Goal: Navigation & Orientation: Find specific page/section

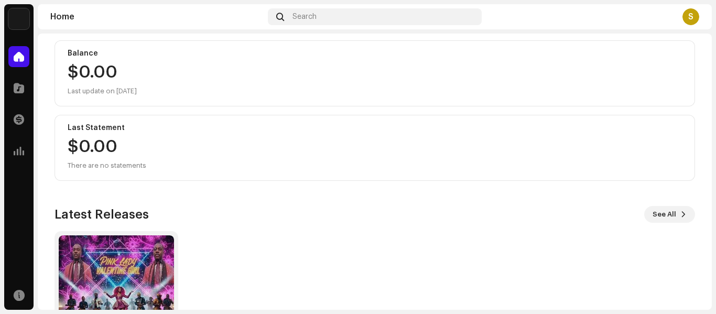
scroll to position [116, 0]
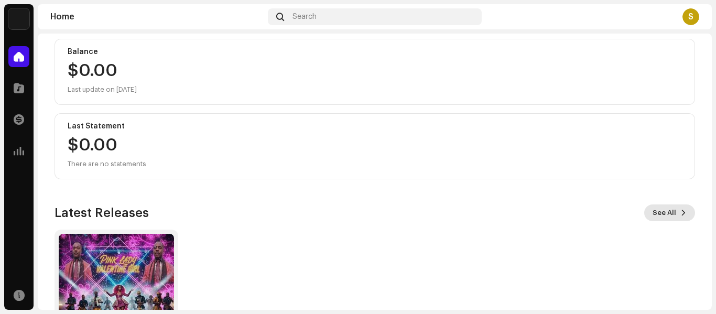
click at [658, 215] on span "See All" at bounding box center [664, 212] width 24 height 21
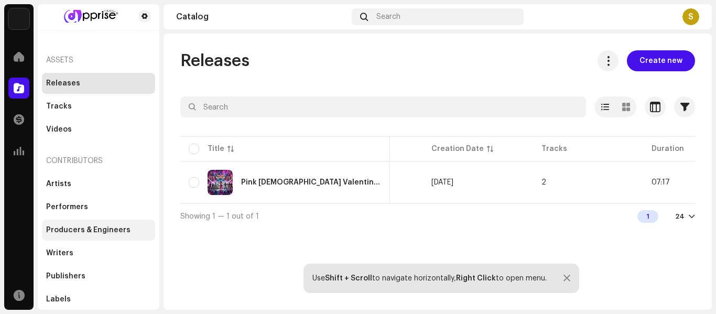
scroll to position [2, 0]
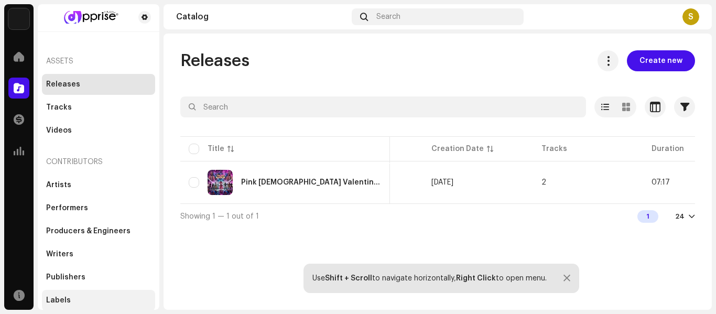
click at [56, 298] on div "Labels" at bounding box center [58, 300] width 25 height 8
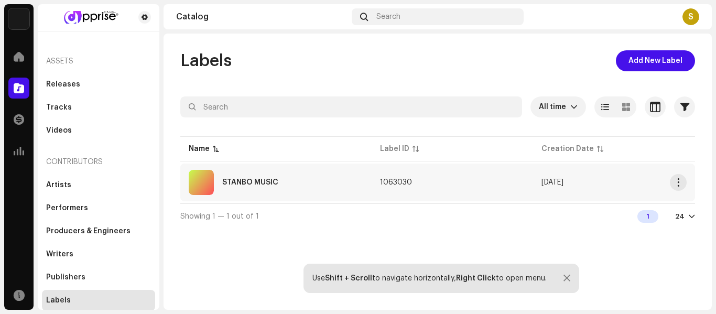
click at [267, 179] on div "STANBO MUSIC" at bounding box center [250, 182] width 56 height 7
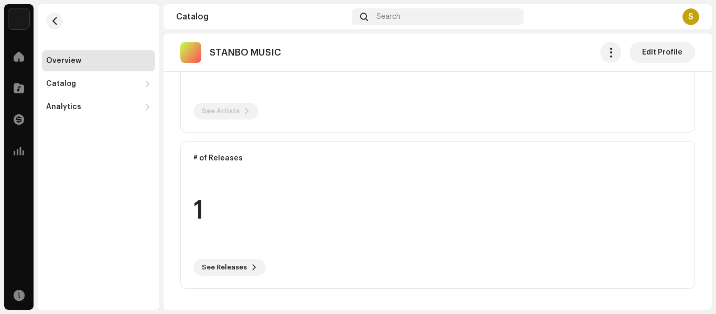
scroll to position [176, 0]
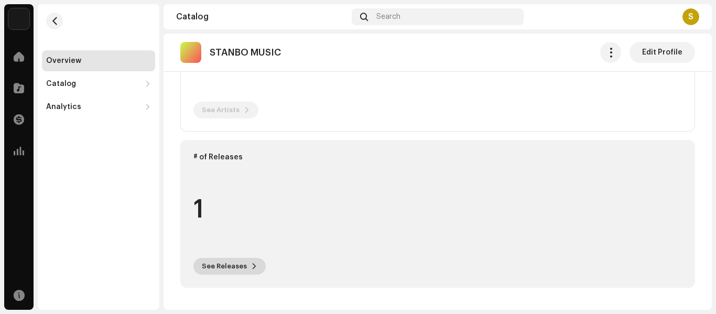
click at [251, 266] on span at bounding box center [254, 266] width 6 height 8
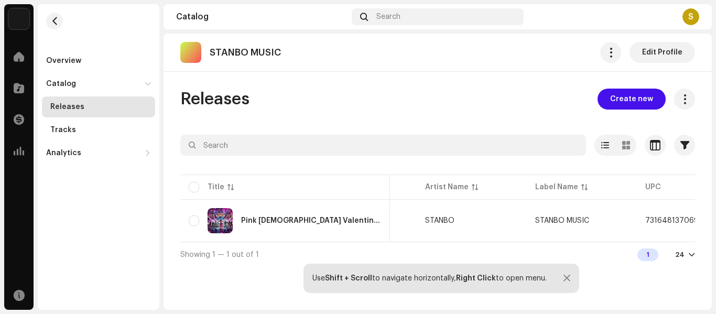
scroll to position [0, 89]
click at [89, 13] on div "Overview Catalog Releases Tracks Analytics Consumption Engagement Revenue" at bounding box center [99, 83] width 122 height 159
drag, startPoint x: 169, startPoint y: 13, endPoint x: 715, endPoint y: 232, distance: 588.2
click at [715, 232] on div "STANBO Home Catalog Transactions Analytics Resources Overview Catalog Releases …" at bounding box center [358, 157] width 716 height 314
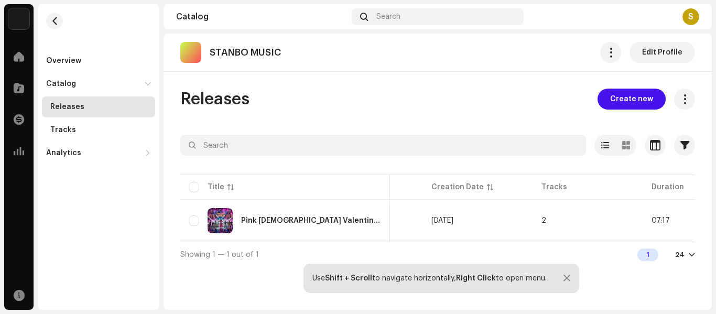
drag, startPoint x: 255, startPoint y: 50, endPoint x: 236, endPoint y: 51, distance: 18.9
click at [236, 51] on p "STANBO MUSIC" at bounding box center [245, 52] width 71 height 11
drag, startPoint x: 177, startPoint y: 17, endPoint x: 624, endPoint y: 241, distance: 499.9
click at [624, 241] on section "Catalog Search S STANBO MUSIC Edit Profile Releases Create new Selected 0 Selec…" at bounding box center [438, 157] width 548 height 306
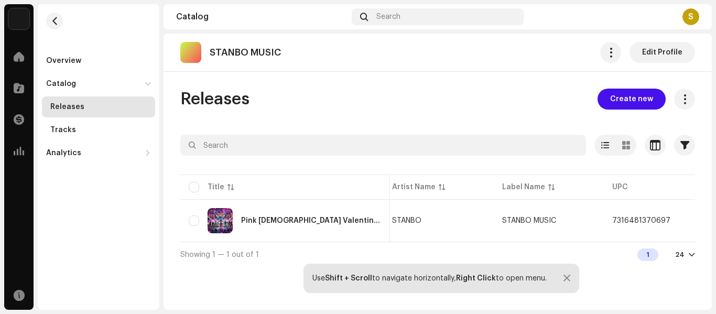
scroll to position [0, 113]
copy section "Catalog Search S STANBO MUSIC Edit Profile Releases Create new Selected 0 Selec…"
click at [289, 100] on div "Releases Create new" at bounding box center [437, 99] width 515 height 21
click at [433, 117] on div "Releases Create new Selected 0 Select all 1 Options Filters Distribution status…" at bounding box center [438, 178] width 548 height 178
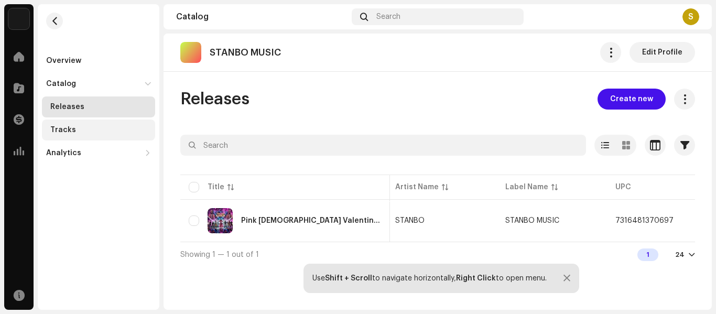
click at [69, 129] on div "Tracks" at bounding box center [63, 130] width 26 height 8
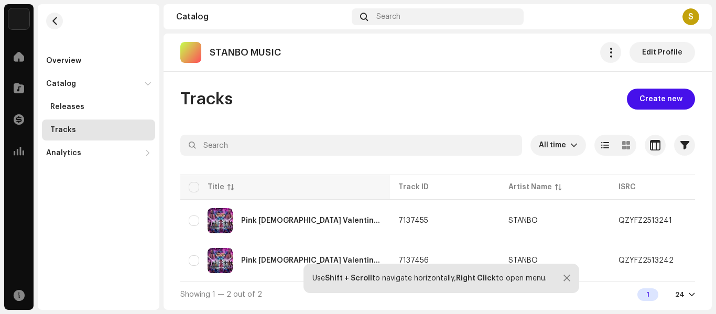
scroll to position [1, 0]
click at [70, 154] on div "Analytics" at bounding box center [63, 153] width 35 height 8
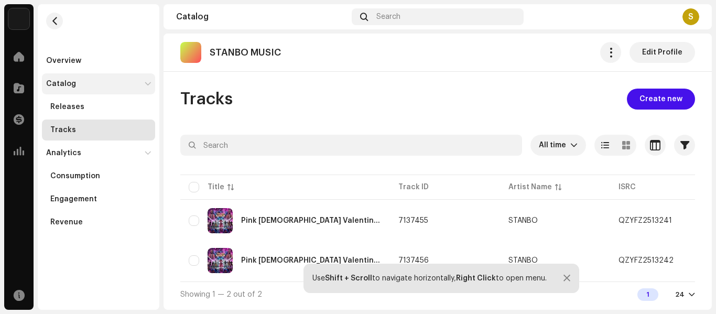
click at [61, 82] on div "Catalog" at bounding box center [61, 84] width 30 height 8
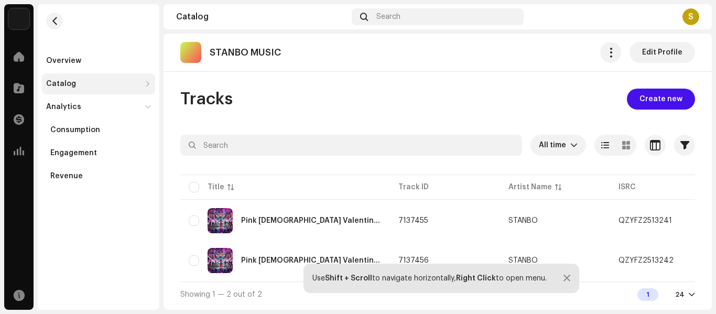
click at [61, 82] on div "Catalog" at bounding box center [61, 84] width 30 height 8
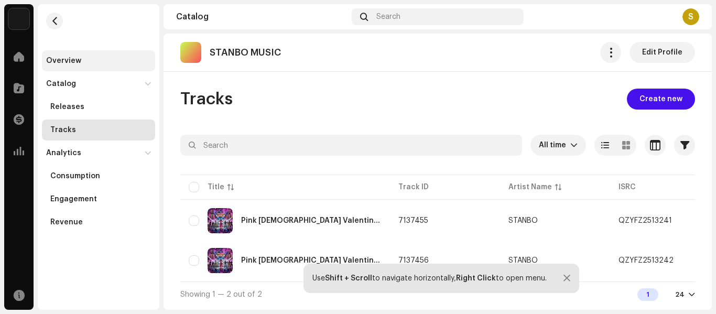
click at [62, 60] on div "Overview" at bounding box center [63, 61] width 35 height 8
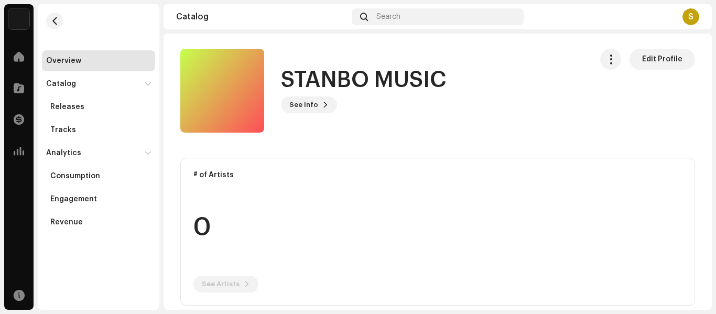
scroll to position [2, 0]
click at [323, 103] on span at bounding box center [325, 104] width 6 height 8
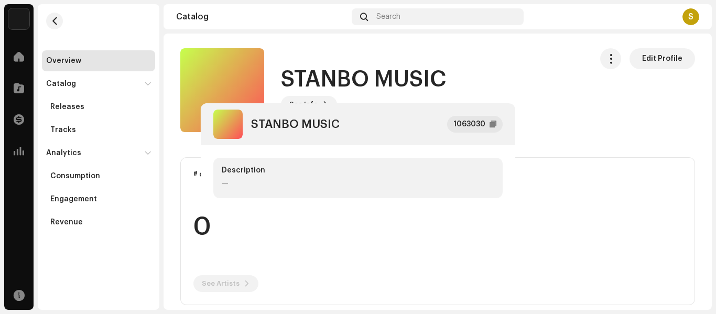
click at [268, 254] on div "STANBO MUSIC 1063030 Description —" at bounding box center [358, 157] width 716 height 314
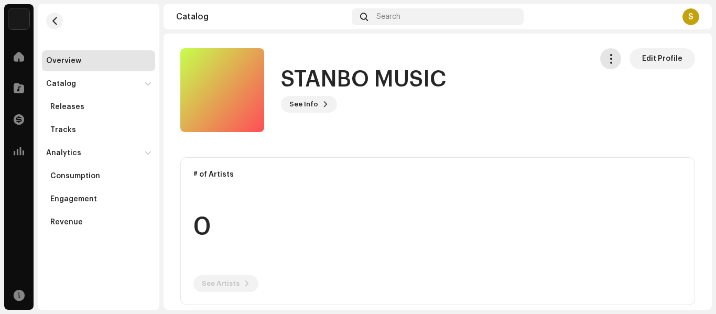
click at [606, 60] on span "button" at bounding box center [611, 59] width 10 height 8
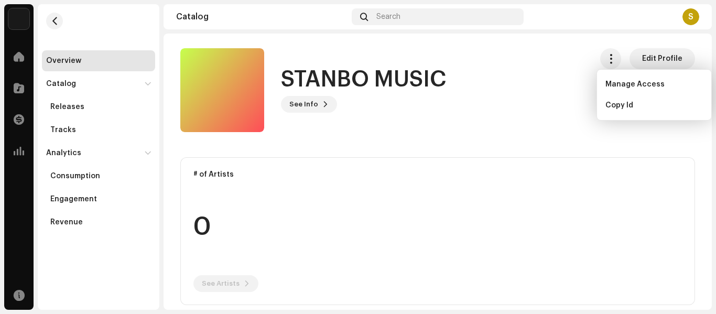
click at [340, 230] on re-o-card-data "# of Artists 0 See Artists" at bounding box center [437, 231] width 515 height 148
